Goal: Check status: Check status

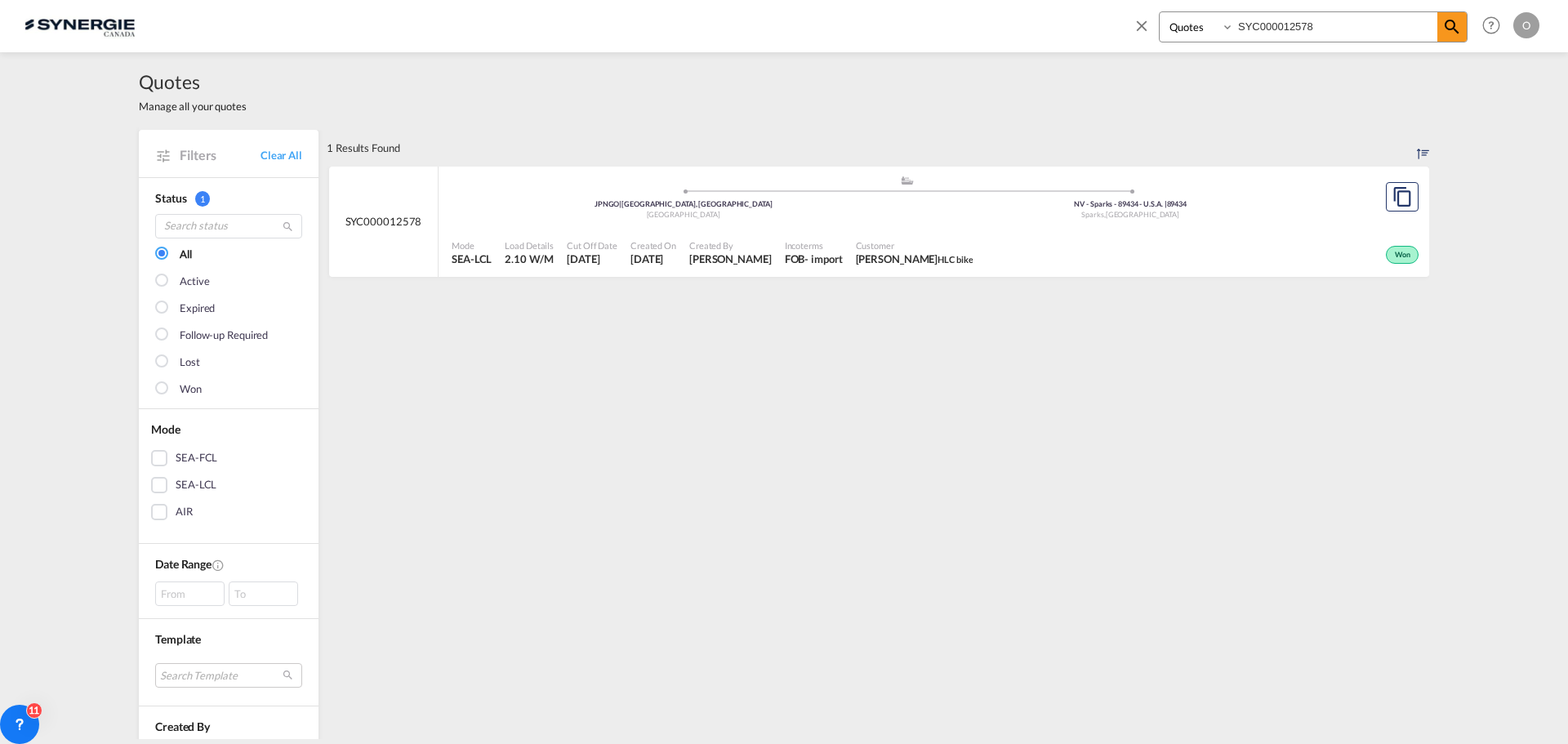
select select "Quotes"
click at [1344, 31] on input "SYC000012578" at bounding box center [1335, 27] width 203 height 28
drag, startPoint x: 1333, startPoint y: 26, endPoint x: 951, endPoint y: 20, distance: 382.0
click at [952, 20] on div "Bookings Quotes Enquiries SYC000012578 Help Resources Product Release O My Prof…" at bounding box center [784, 26] width 1519 height 51
type input "SYC000013947"
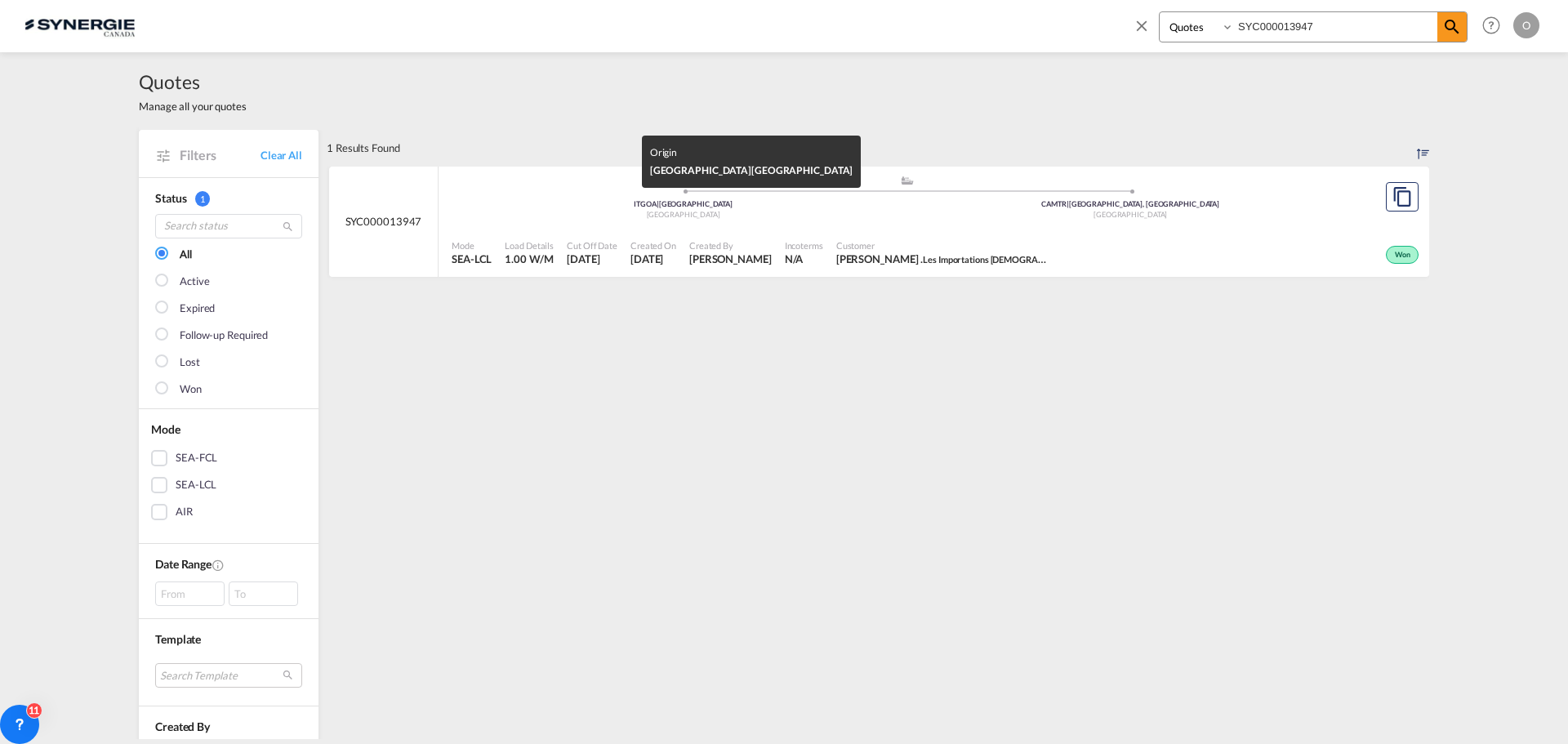
click at [842, 205] on div "ITGOA | [GEOGRAPHIC_DATA]" at bounding box center [683, 204] width 448 height 10
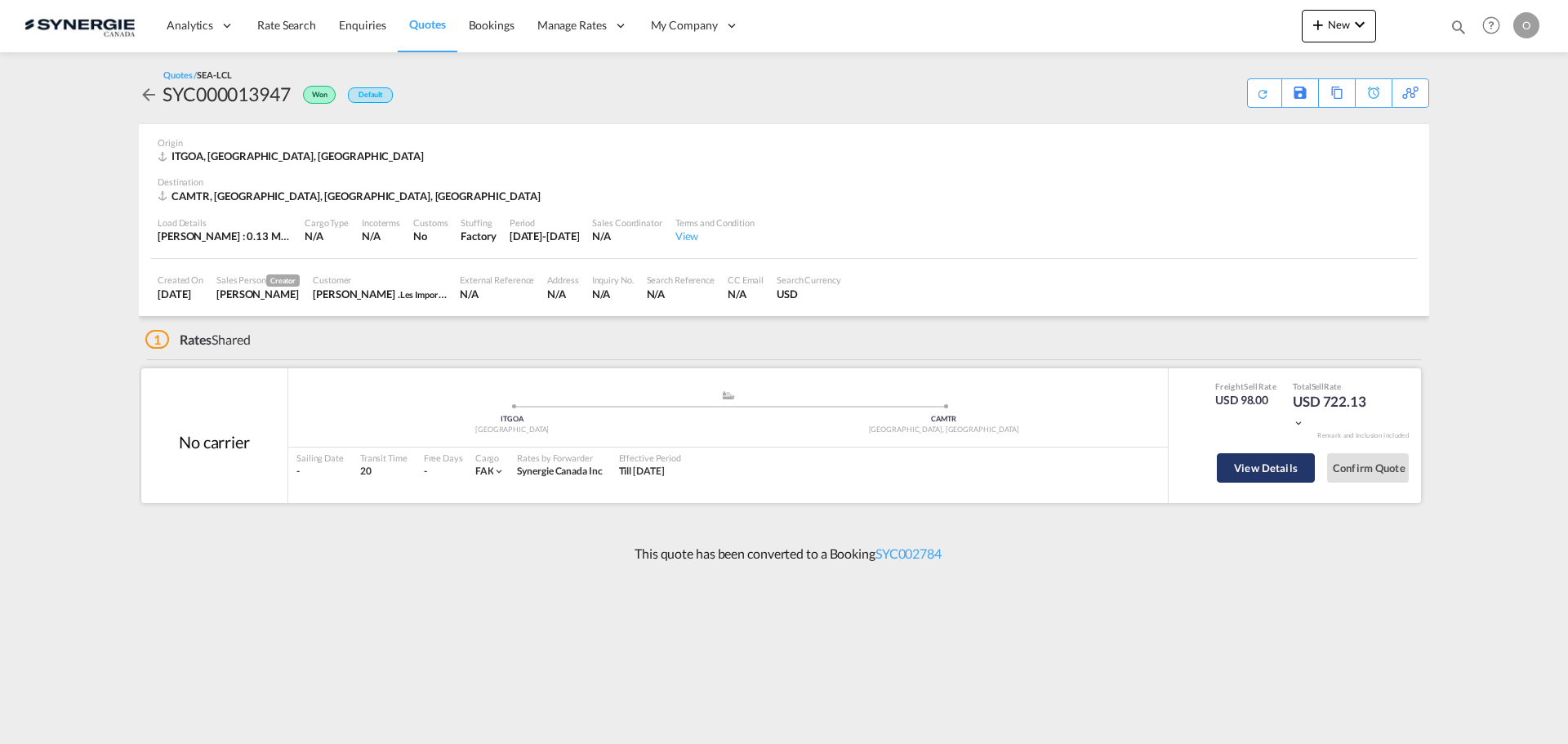
click at [1242, 463] on button "View Details" at bounding box center [1266, 468] width 98 height 29
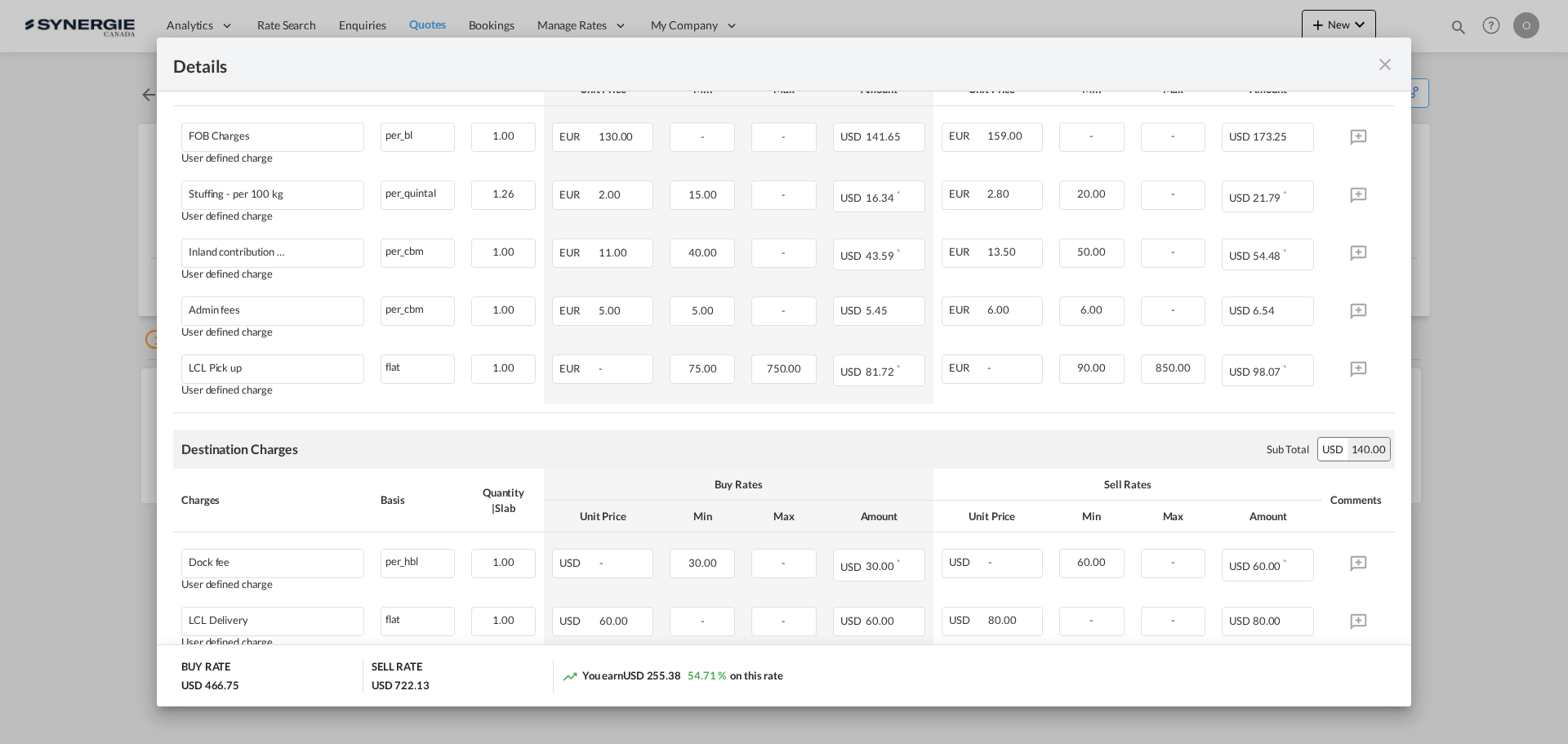
scroll to position [817, 0]
